Goal: Task Accomplishment & Management: Complete application form

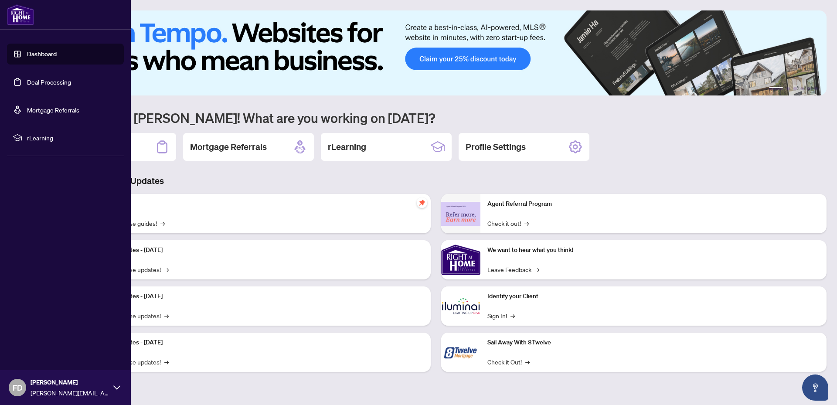
click at [51, 56] on link "Dashboard" at bounding box center [42, 54] width 30 height 8
click at [27, 52] on link "Dashboard" at bounding box center [42, 54] width 30 height 8
click at [51, 52] on link "Dashboard" at bounding box center [42, 54] width 30 height 8
click at [57, 52] on link "Dashboard" at bounding box center [42, 54] width 30 height 8
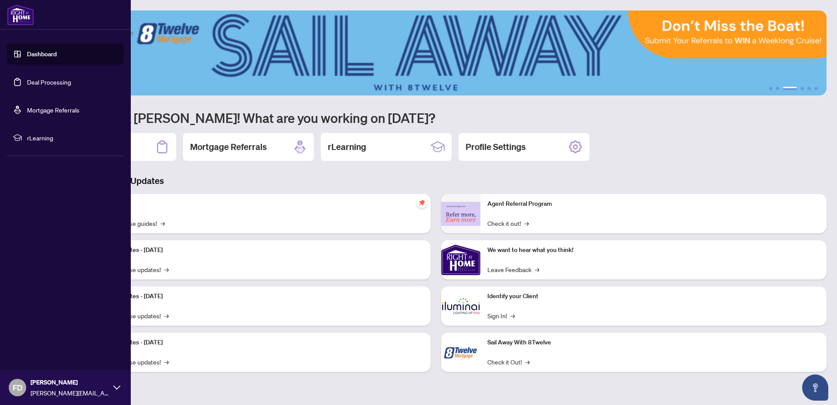
click at [45, 56] on link "Dashboard" at bounding box center [42, 54] width 30 height 8
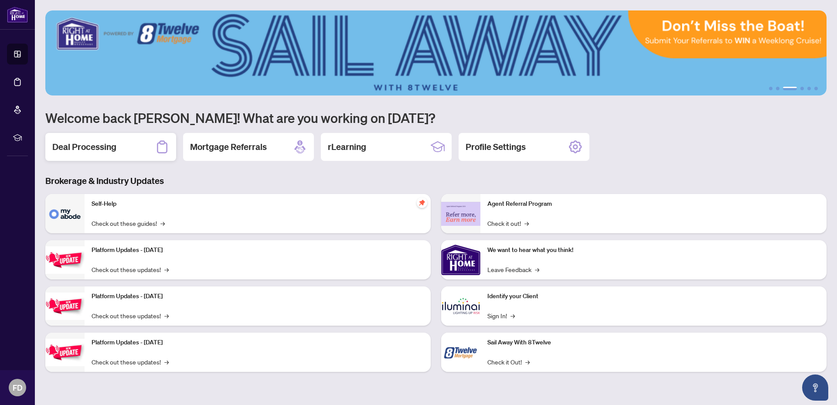
click at [85, 145] on h2 "Deal Processing" at bounding box center [84, 147] width 64 height 12
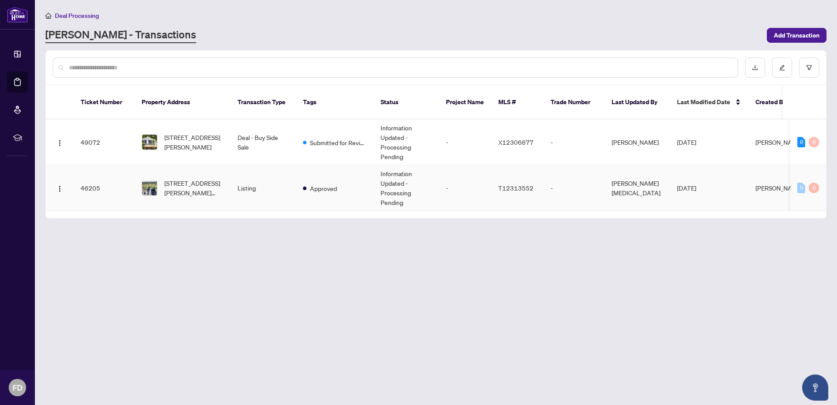
click at [801, 183] on div "0" at bounding box center [801, 188] width 8 height 10
click at [180, 133] on span "[STREET_ADDRESS][PERSON_NAME]" at bounding box center [193, 142] width 59 height 19
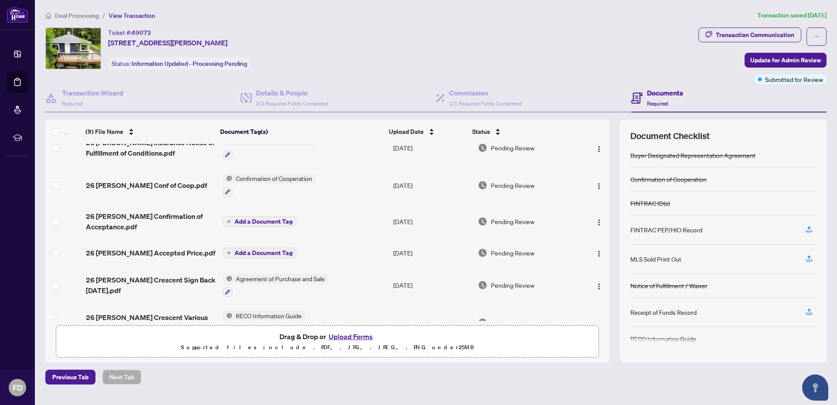
scroll to position [28, 0]
click at [352, 336] on button "Upload Forms" at bounding box center [350, 336] width 49 height 11
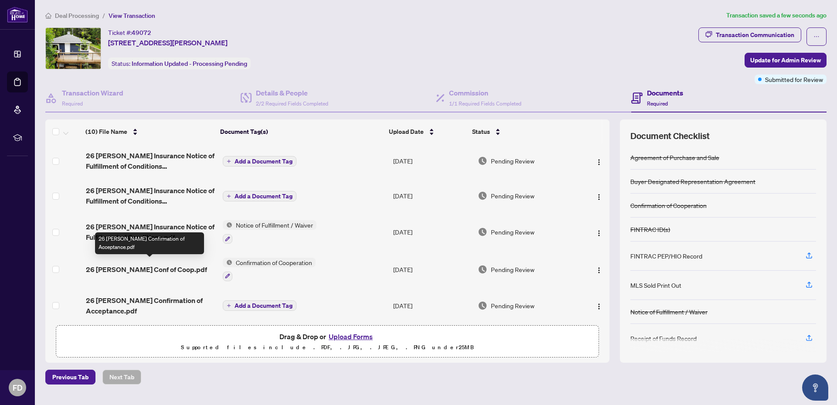
scroll to position [0, 0]
click at [354, 337] on button "Upload Forms" at bounding box center [350, 336] width 49 height 11
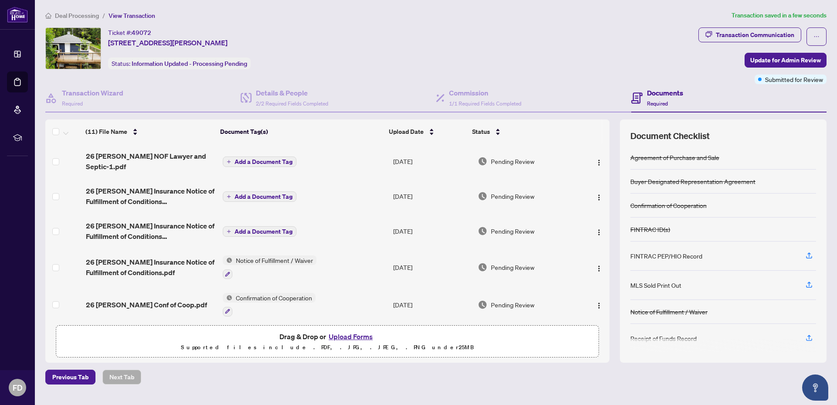
click at [353, 338] on button "Upload Forms" at bounding box center [350, 336] width 49 height 11
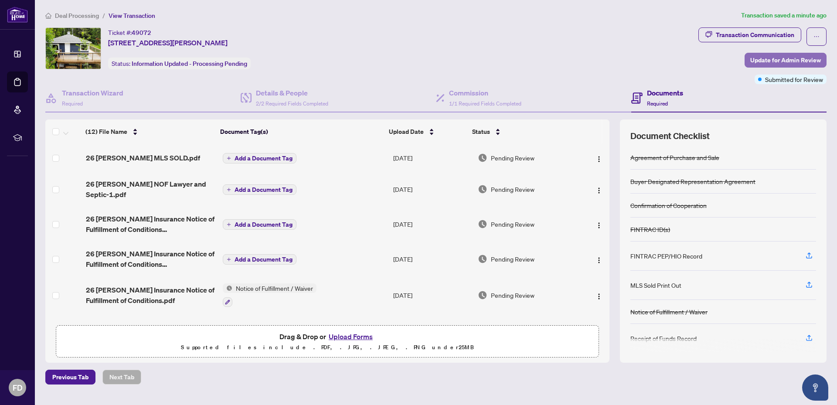
click at [798, 59] on span "Update for Admin Review" at bounding box center [785, 60] width 71 height 14
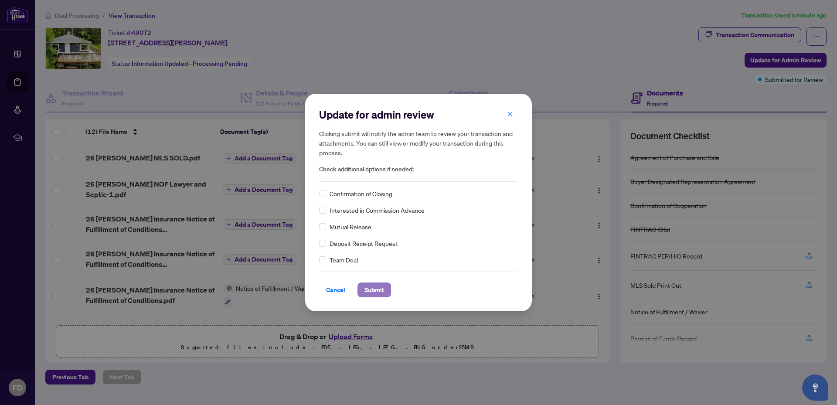
click at [374, 292] on span "Submit" at bounding box center [374, 290] width 20 height 14
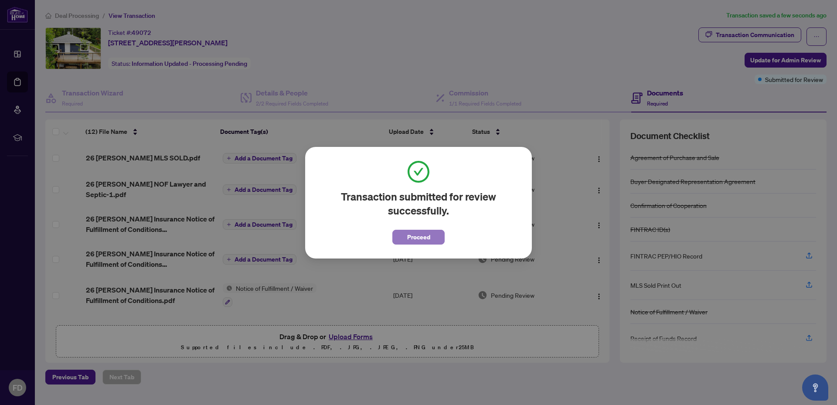
click at [421, 236] on span "Proceed" at bounding box center [418, 237] width 23 height 14
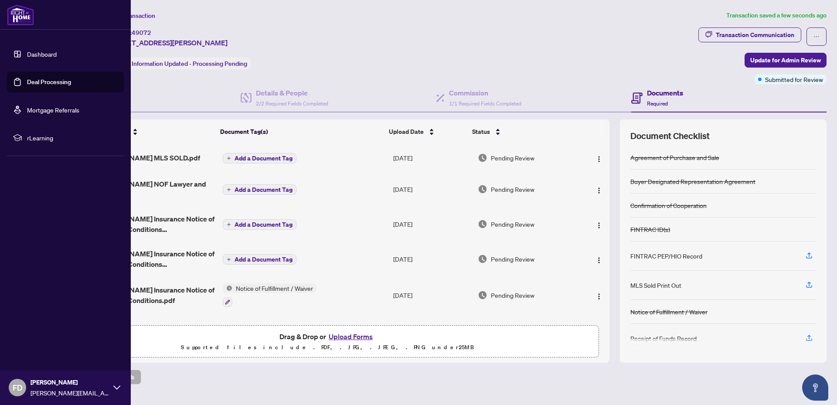
click at [51, 55] on link "Dashboard" at bounding box center [42, 54] width 30 height 8
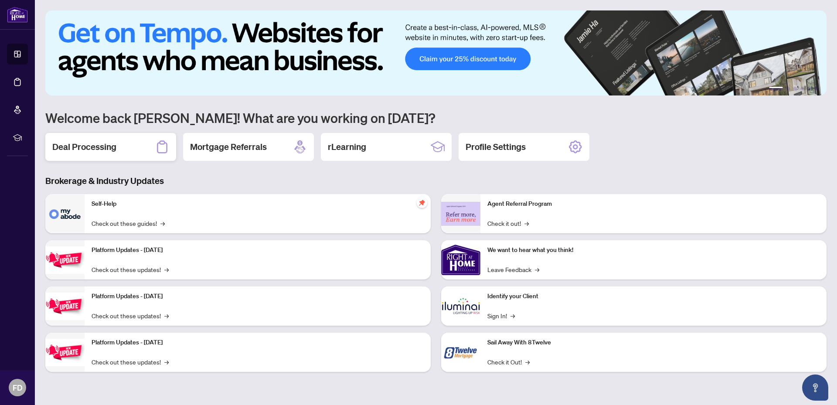
click at [90, 146] on h2 "Deal Processing" at bounding box center [84, 147] width 64 height 12
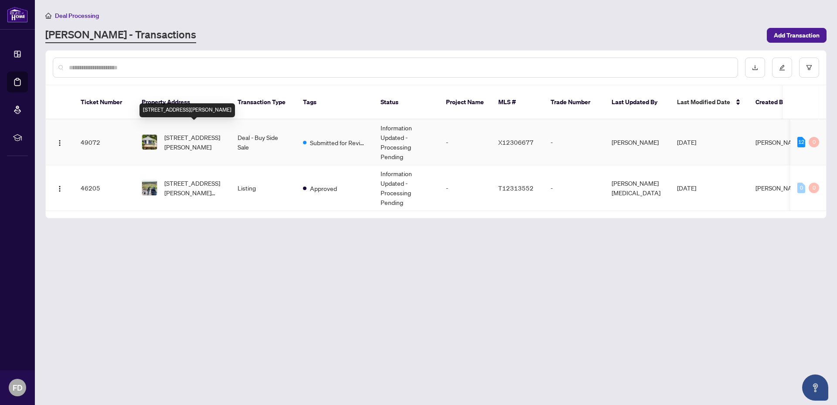
click at [195, 133] on span "[STREET_ADDRESS][PERSON_NAME]" at bounding box center [193, 142] width 59 height 19
